Goal: Complete application form

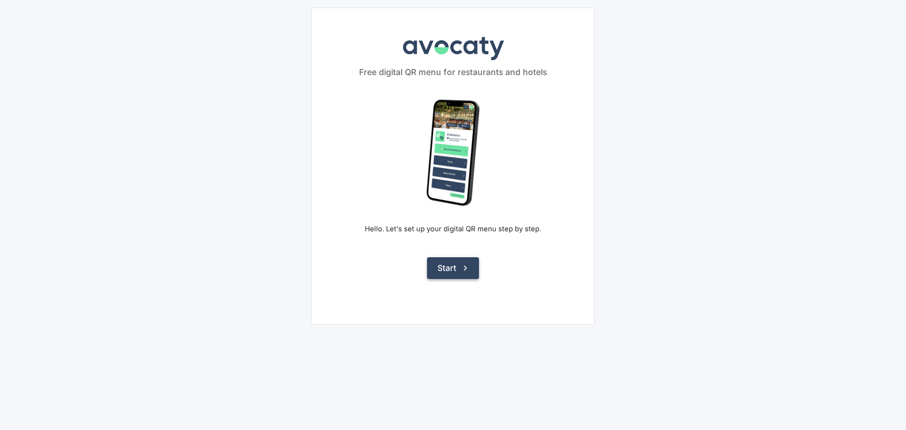
click at [447, 267] on button "Start" at bounding box center [453, 268] width 52 height 22
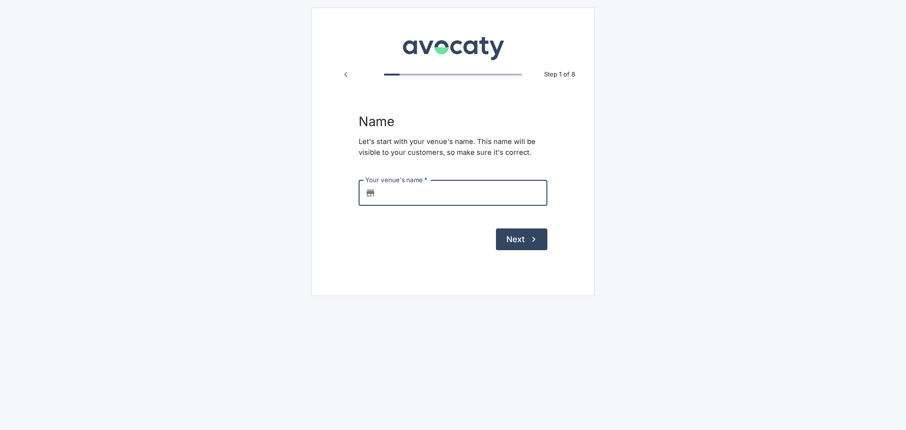
click at [463, 187] on input "Your venue's name   *" at bounding box center [463, 192] width 168 height 25
type input "C"
click at [340, 76] on button "Previous step" at bounding box center [346, 75] width 18 height 18
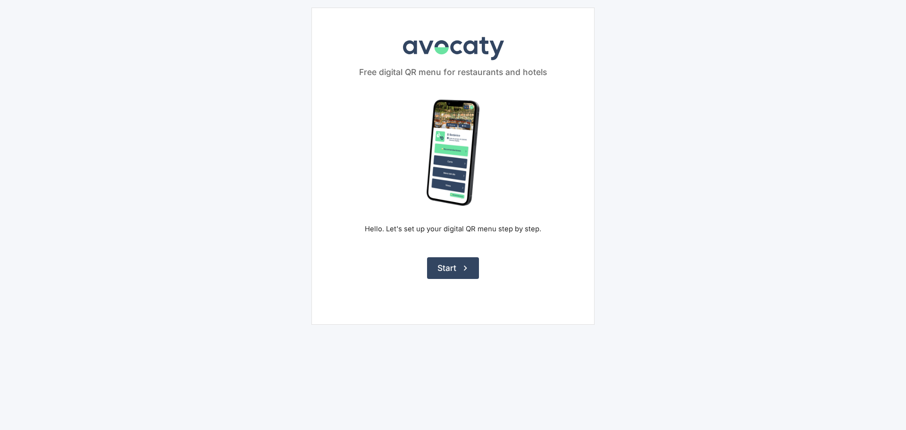
drag, startPoint x: 147, startPoint y: 65, endPoint x: 156, endPoint y: 65, distance: 9.4
click at [147, 65] on main "Avocaty Free digital QR menu for restaurants and hotels Hello. Let's set up you…" at bounding box center [453, 166] width 906 height 332
click at [757, 32] on main "Avocaty Free digital QR menu for restaurants and hotels Hello. Let's set up you…" at bounding box center [453, 166] width 906 height 332
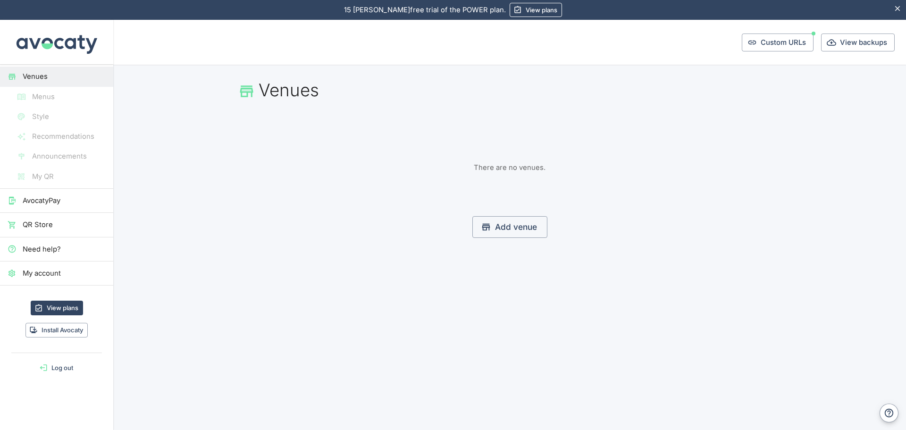
click at [299, 97] on h1 "Venues" at bounding box center [510, 90] width 544 height 21
click at [50, 101] on li "Menus" at bounding box center [56, 97] width 113 height 20
click at [52, 362] on button "Log out" at bounding box center [57, 368] width 106 height 15
